Goal: Use online tool/utility

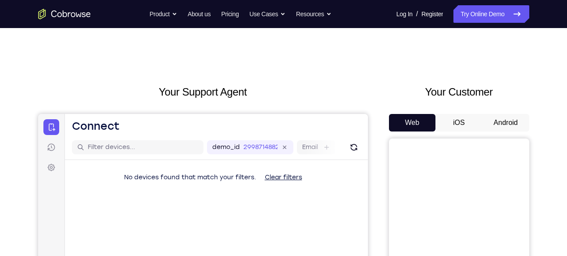
click at [504, 120] on button "Android" at bounding box center [505, 123] width 47 height 18
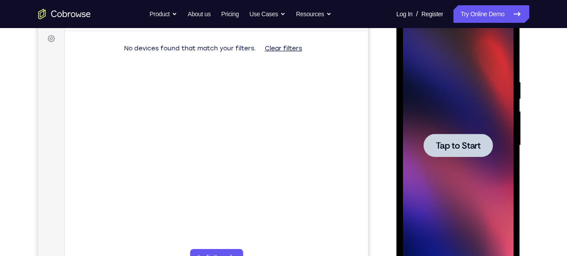
click at [466, 127] on div at bounding box center [458, 146] width 110 height 246
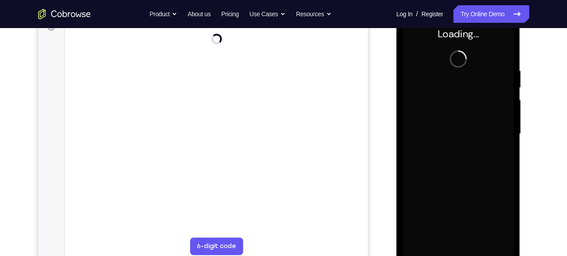
scroll to position [139, 0]
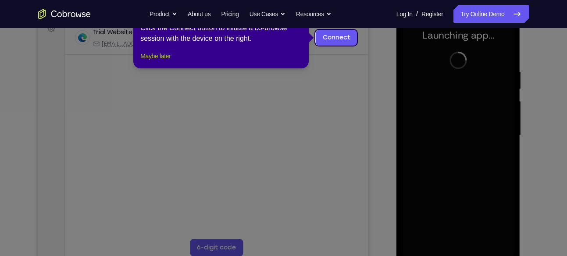
click at [157, 61] on button "Maybe later" at bounding box center [155, 56] width 30 height 11
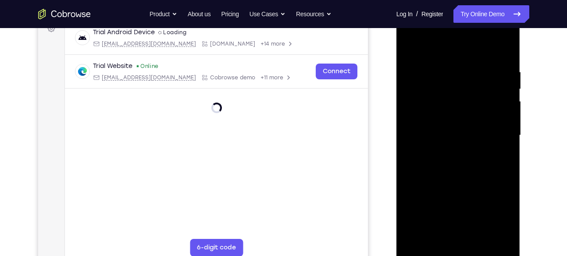
click at [458, 251] on div at bounding box center [458, 136] width 110 height 246
click at [502, 207] on div at bounding box center [458, 136] width 110 height 246
click at [441, 47] on div at bounding box center [458, 136] width 110 height 246
click at [494, 127] on div at bounding box center [458, 136] width 110 height 246
click at [449, 153] on div at bounding box center [458, 136] width 110 height 246
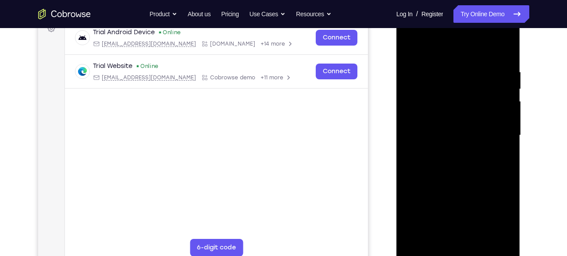
click at [435, 127] on div at bounding box center [458, 136] width 110 height 246
click at [445, 138] on div at bounding box center [458, 136] width 110 height 246
click at [457, 168] on div at bounding box center [458, 136] width 110 height 246
click at [457, 162] on div at bounding box center [458, 136] width 110 height 246
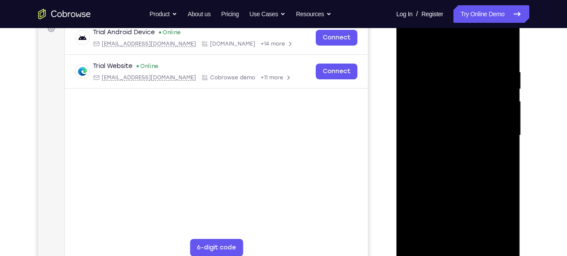
click at [457, 162] on div at bounding box center [458, 136] width 110 height 246
click at [466, 167] on div at bounding box center [458, 136] width 110 height 246
click at [480, 242] on div at bounding box center [458, 136] width 110 height 246
click at [465, 181] on div at bounding box center [458, 136] width 110 height 246
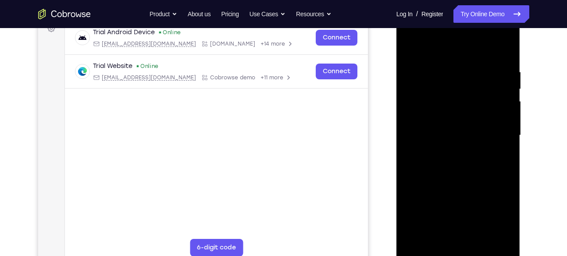
click at [455, 111] on div at bounding box center [458, 136] width 110 height 246
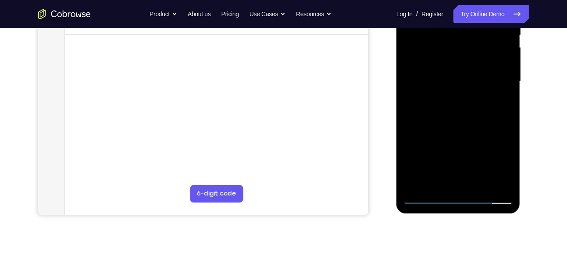
scroll to position [193, 0]
drag, startPoint x: 449, startPoint y: 98, endPoint x: 453, endPoint y: 193, distance: 95.2
click at [453, 193] on div at bounding box center [458, 81] width 110 height 246
drag, startPoint x: 471, startPoint y: 66, endPoint x: 473, endPoint y: 80, distance: 14.2
click at [473, 80] on div at bounding box center [458, 81] width 110 height 246
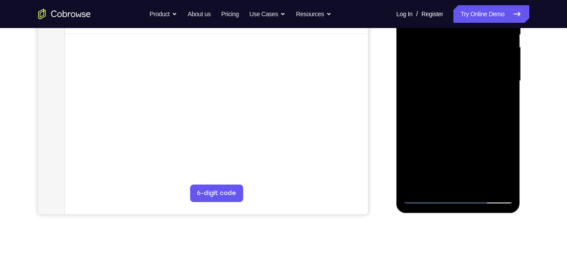
drag, startPoint x: 465, startPoint y: 46, endPoint x: 463, endPoint y: 142, distance: 96.0
click at [463, 142] on div at bounding box center [458, 81] width 110 height 246
drag, startPoint x: 464, startPoint y: 45, endPoint x: 450, endPoint y: 157, distance: 112.3
click at [450, 157] on div at bounding box center [458, 81] width 110 height 246
drag, startPoint x: 457, startPoint y: 82, endPoint x: 464, endPoint y: 204, distance: 122.1
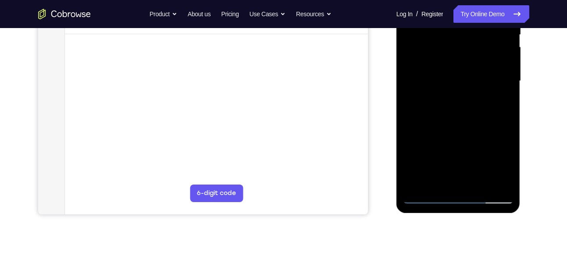
click at [464, 204] on div at bounding box center [458, 82] width 124 height 261
drag, startPoint x: 464, startPoint y: 148, endPoint x: 492, endPoint y: -38, distance: 188.1
click at [492, 0] on div at bounding box center [458, 81] width 110 height 246
drag, startPoint x: 472, startPoint y: 142, endPoint x: 516, endPoint y: -38, distance: 184.7
click at [516, 0] on div at bounding box center [458, 82] width 124 height 261
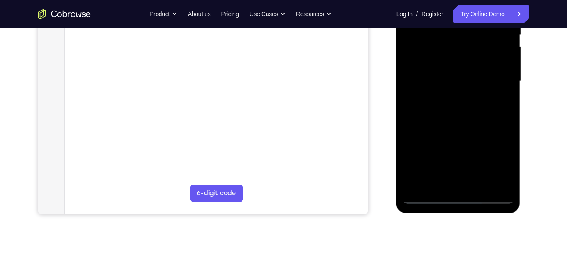
click at [455, 178] on div at bounding box center [458, 81] width 110 height 246
click at [436, 182] on div at bounding box center [458, 81] width 110 height 246
click at [483, 133] on div at bounding box center [458, 81] width 110 height 246
click at [502, 95] on div at bounding box center [458, 81] width 110 height 246
click at [425, 196] on div at bounding box center [458, 81] width 110 height 246
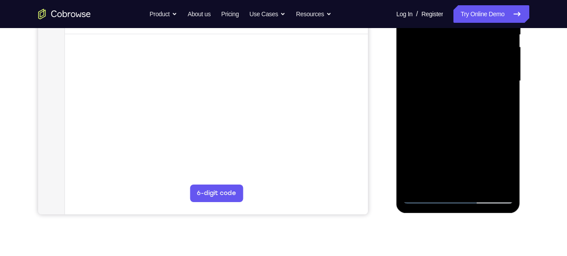
click at [425, 196] on div at bounding box center [458, 81] width 110 height 246
click at [428, 196] on div at bounding box center [458, 81] width 110 height 246
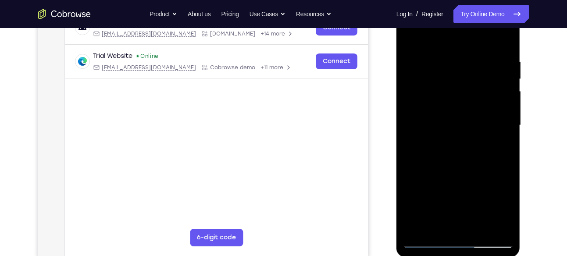
scroll to position [147, 0]
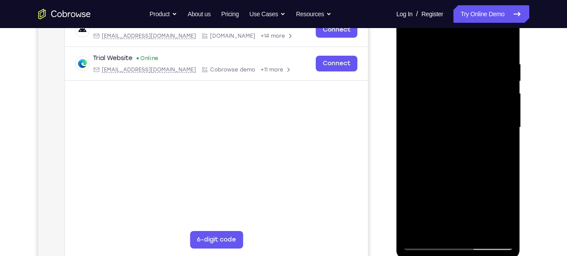
drag, startPoint x: 460, startPoint y: 190, endPoint x: 476, endPoint y: 42, distance: 149.5
click at [476, 42] on div at bounding box center [458, 128] width 110 height 246
drag, startPoint x: 483, startPoint y: 179, endPoint x: 905, endPoint y: 0, distance: 458.1
click at [509, 2] on div at bounding box center [458, 128] width 124 height 261
click at [470, 114] on div at bounding box center [458, 128] width 110 height 246
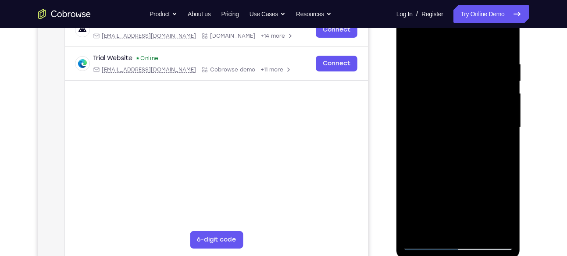
drag, startPoint x: 470, startPoint y: 76, endPoint x: 464, endPoint y: 125, distance: 49.9
click at [464, 125] on div at bounding box center [458, 128] width 110 height 246
click at [509, 108] on div at bounding box center [458, 128] width 110 height 246
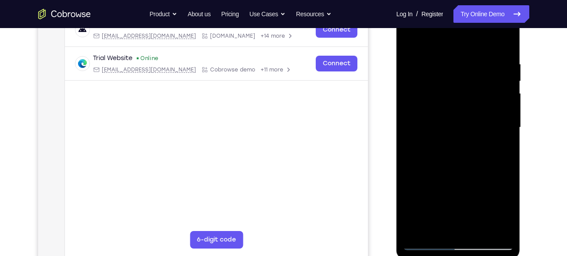
drag, startPoint x: 471, startPoint y: 114, endPoint x: 471, endPoint y: 161, distance: 47.3
click at [471, 161] on div at bounding box center [458, 128] width 110 height 246
click at [507, 152] on div at bounding box center [458, 128] width 110 height 246
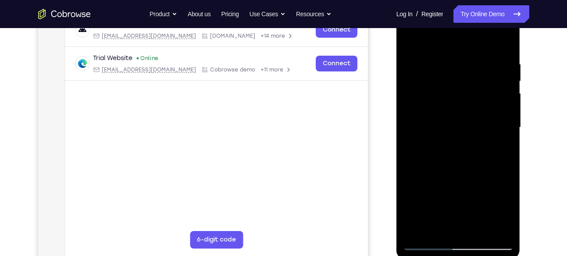
click at [507, 152] on div at bounding box center [458, 128] width 110 height 246
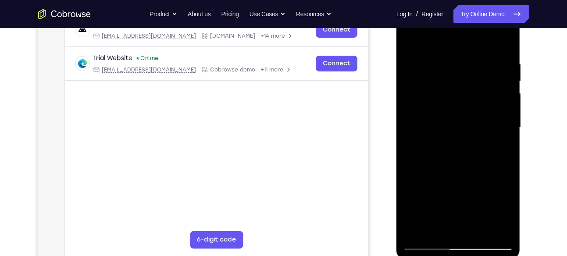
click at [507, 152] on div at bounding box center [458, 128] width 110 height 246
click at [425, 71] on div at bounding box center [458, 128] width 110 height 246
drag, startPoint x: 459, startPoint y: 57, endPoint x: 447, endPoint y: 270, distance: 213.0
click at [447, 256] on html "Online web based iOS Simulators and Android Emulators. Run iPhone, iPad, Mobile…" at bounding box center [458, 129] width 125 height 263
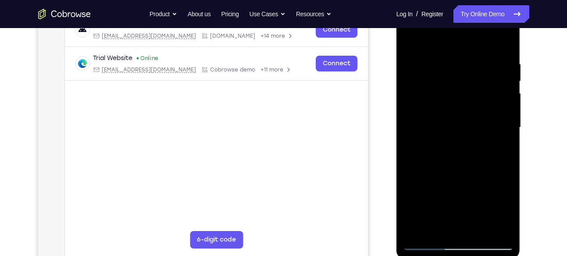
click at [426, 242] on div at bounding box center [458, 128] width 110 height 246
